Goal: Task Accomplishment & Management: Use online tool/utility

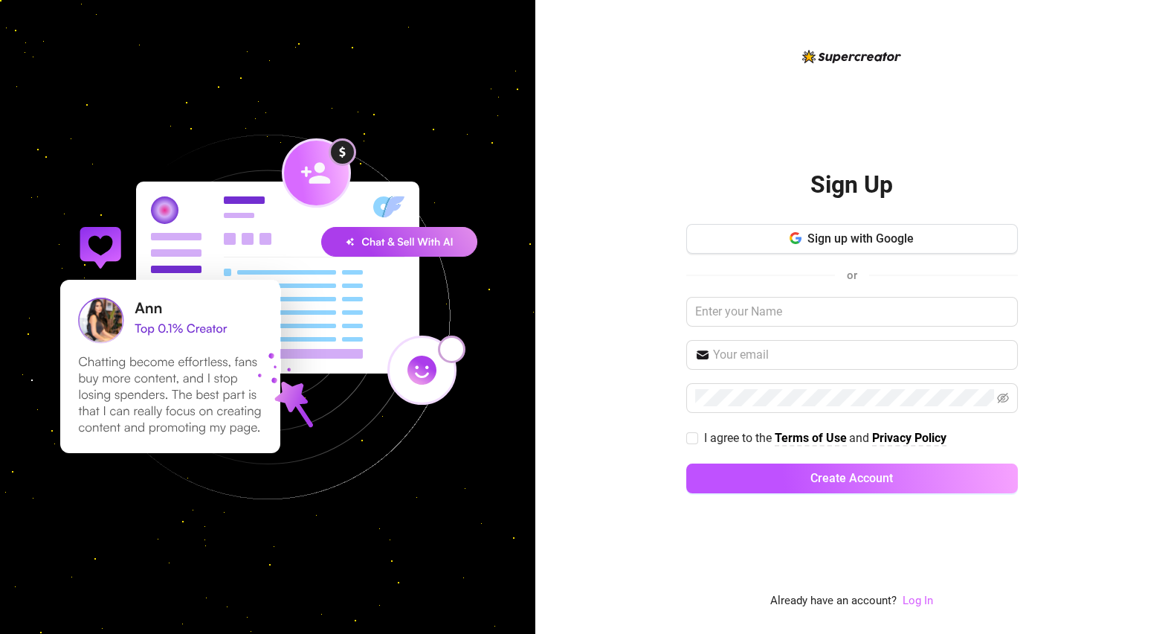
click at [916, 599] on link "Log In" at bounding box center [918, 599] width 30 height 13
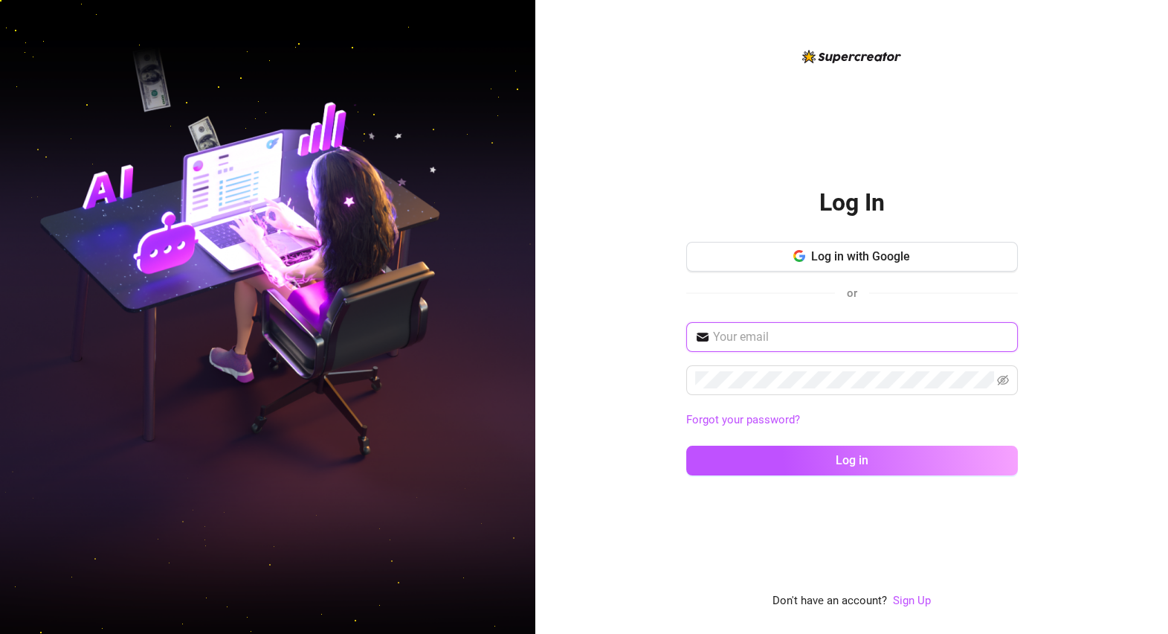
click at [804, 332] on input "text" at bounding box center [861, 337] width 296 height 18
type input "[EMAIL_ADDRESS][DOMAIN_NAME]"
click at [794, 366] on span at bounding box center [852, 380] width 332 height 30
click at [686, 445] on button "Log in" at bounding box center [852, 460] width 332 height 30
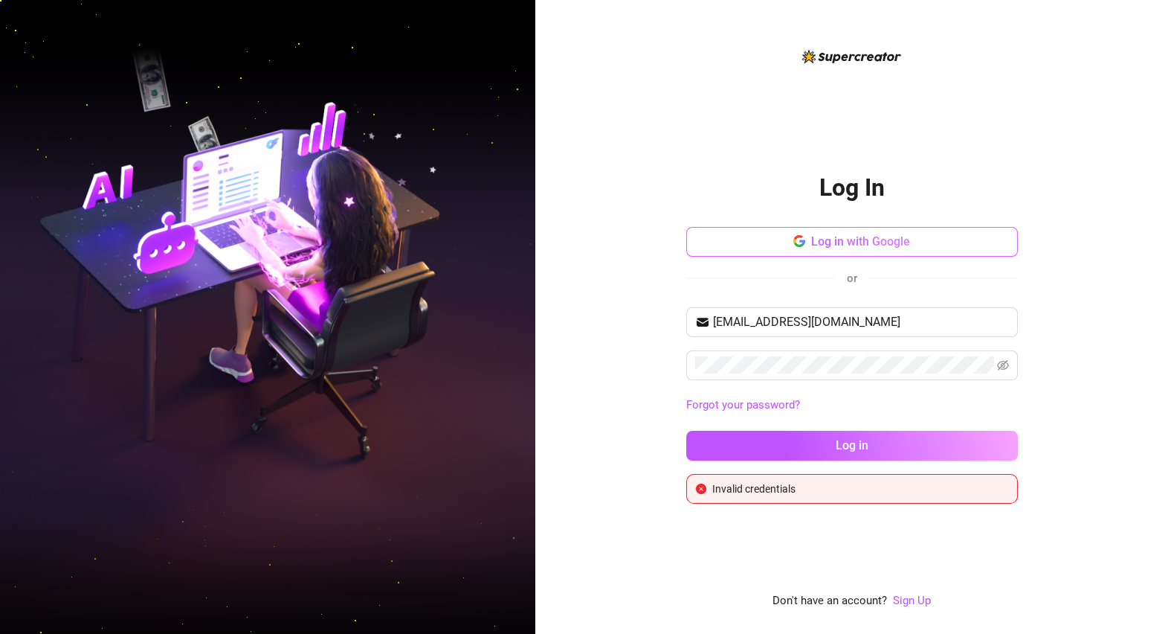
click at [871, 257] on button "Log in with Google" at bounding box center [852, 242] width 332 height 30
click at [866, 242] on span "Log in with Google" at bounding box center [860, 241] width 99 height 14
